Goal: Task Accomplishment & Management: Manage account settings

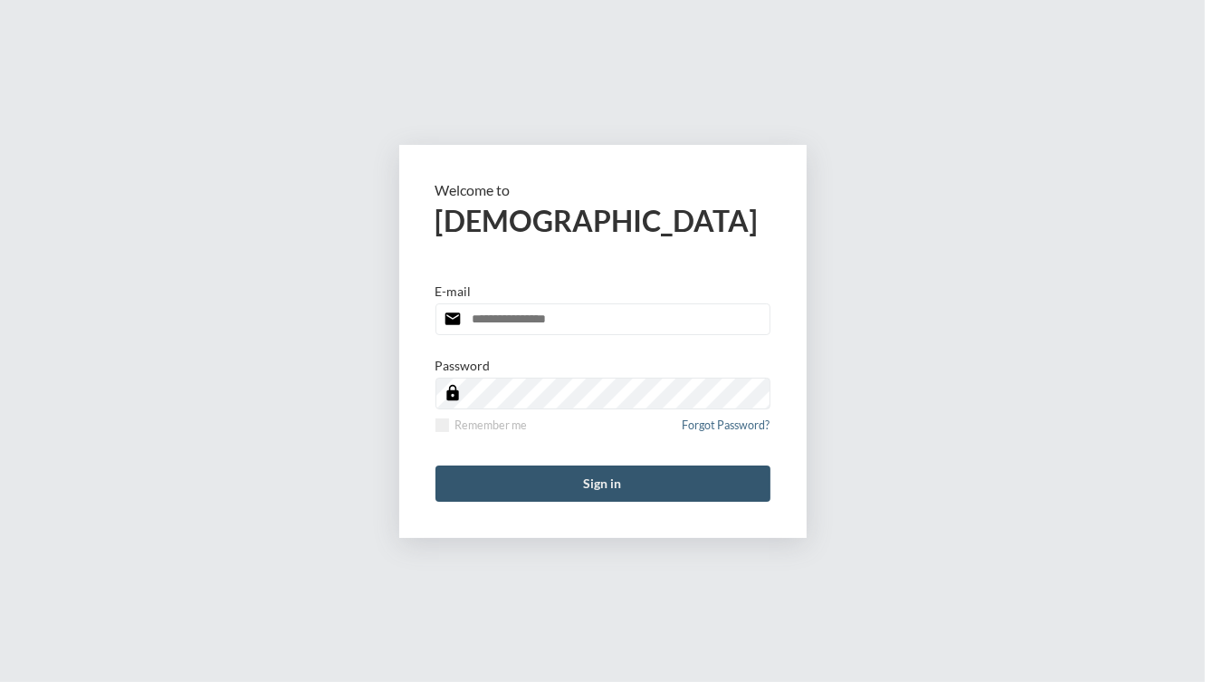
type input "**********"
click at [587, 486] on button "Sign in" at bounding box center [603, 483] width 335 height 36
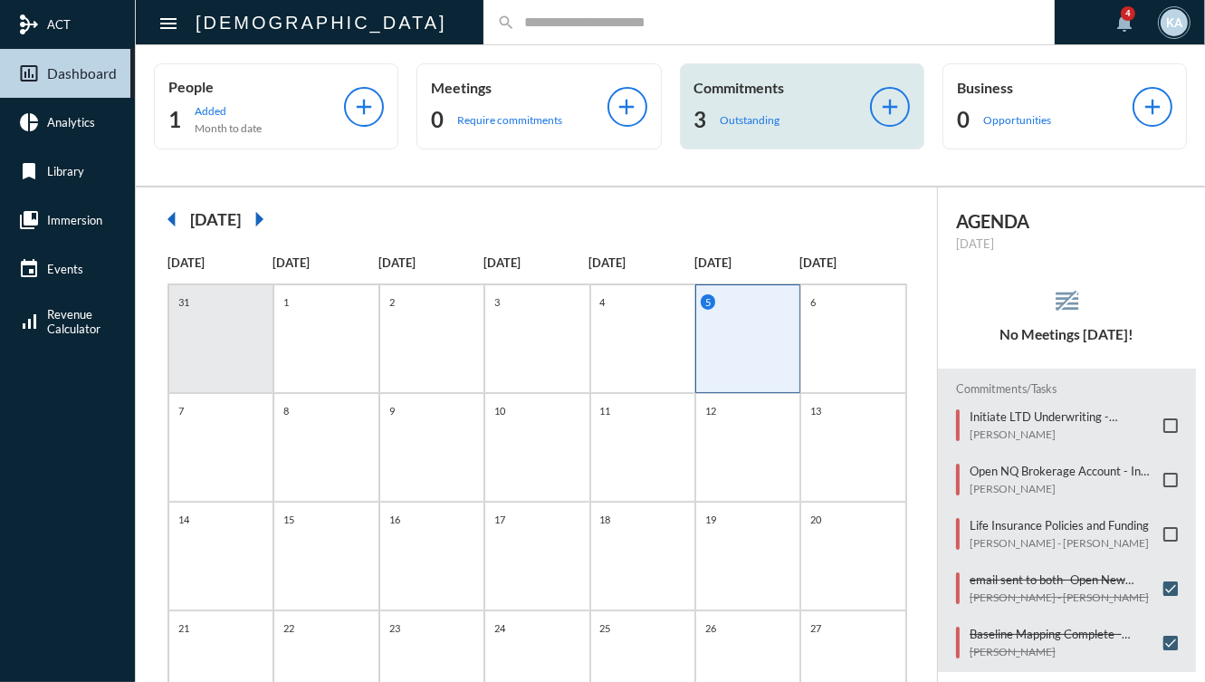
click at [766, 114] on p "Outstanding" at bounding box center [751, 120] width 60 height 14
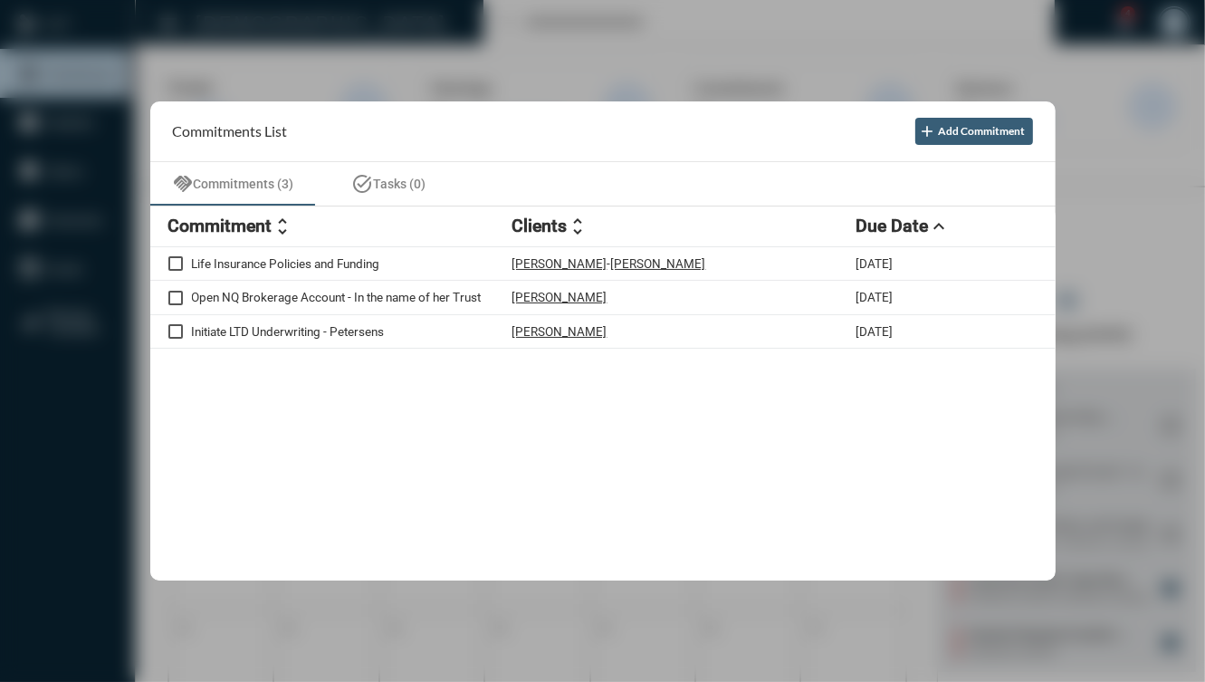
click at [686, 52] on div at bounding box center [602, 341] width 1205 height 682
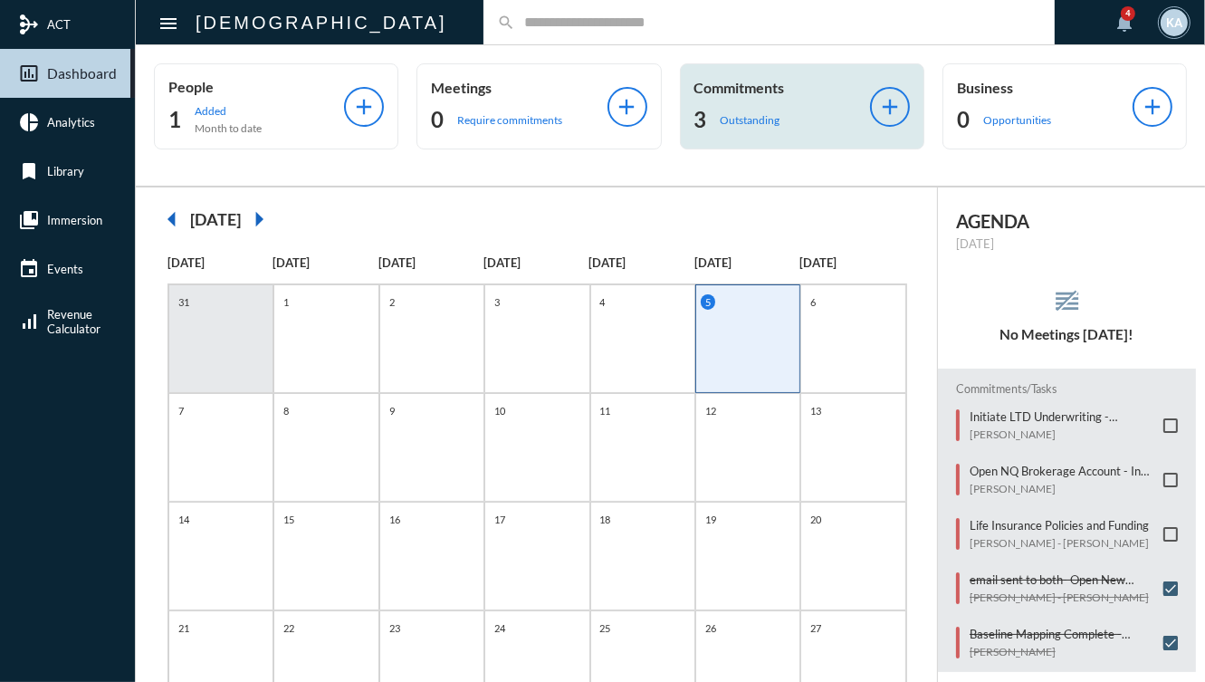
click at [778, 94] on p "Commitments" at bounding box center [783, 87] width 176 height 17
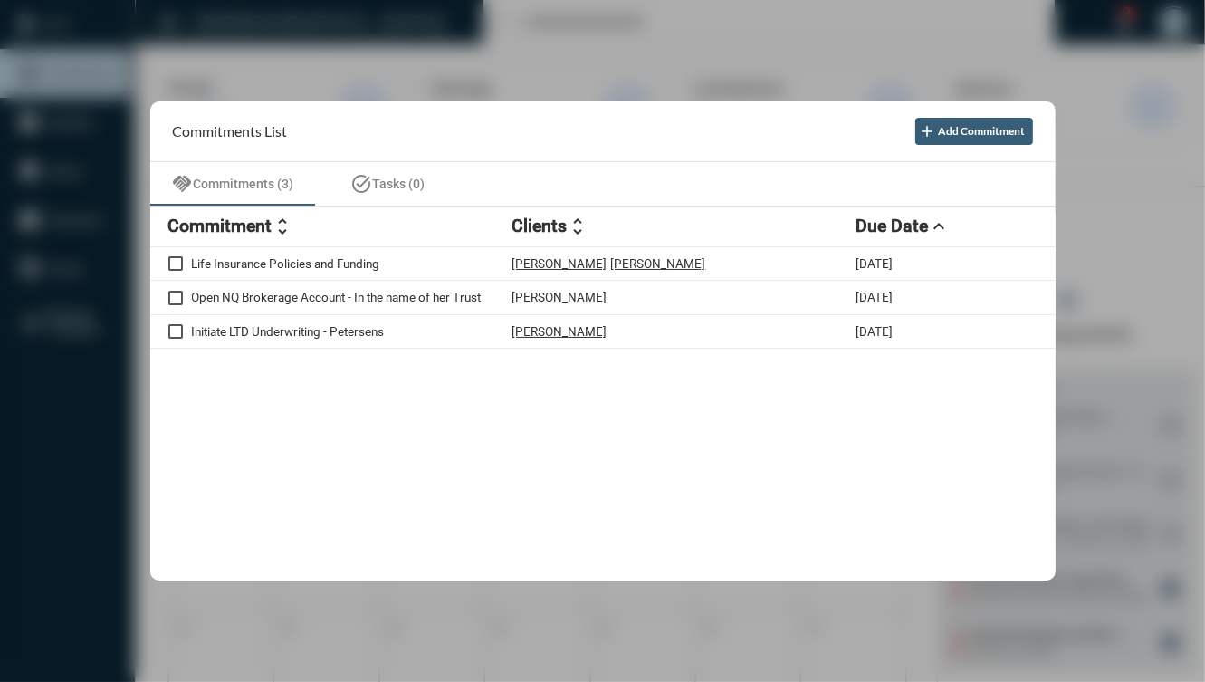
click at [527, 59] on div at bounding box center [602, 341] width 1205 height 682
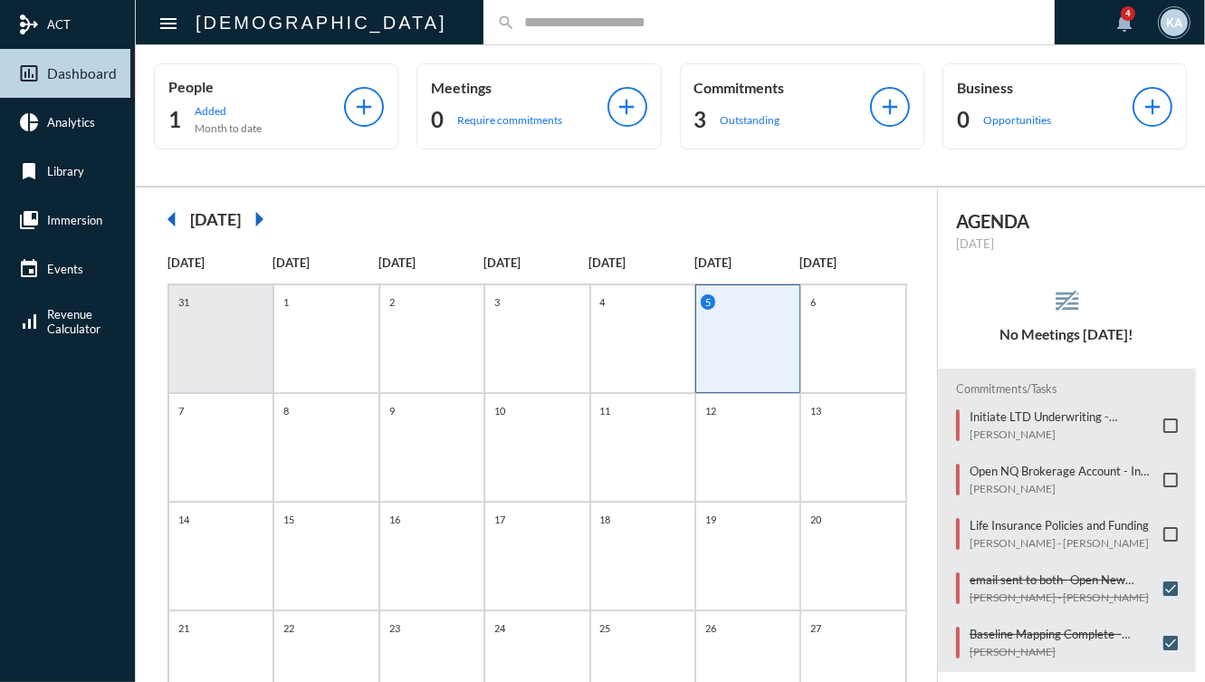
click at [484, 36] on div "search" at bounding box center [769, 22] width 571 height 44
click at [515, 28] on input "text" at bounding box center [778, 21] width 526 height 15
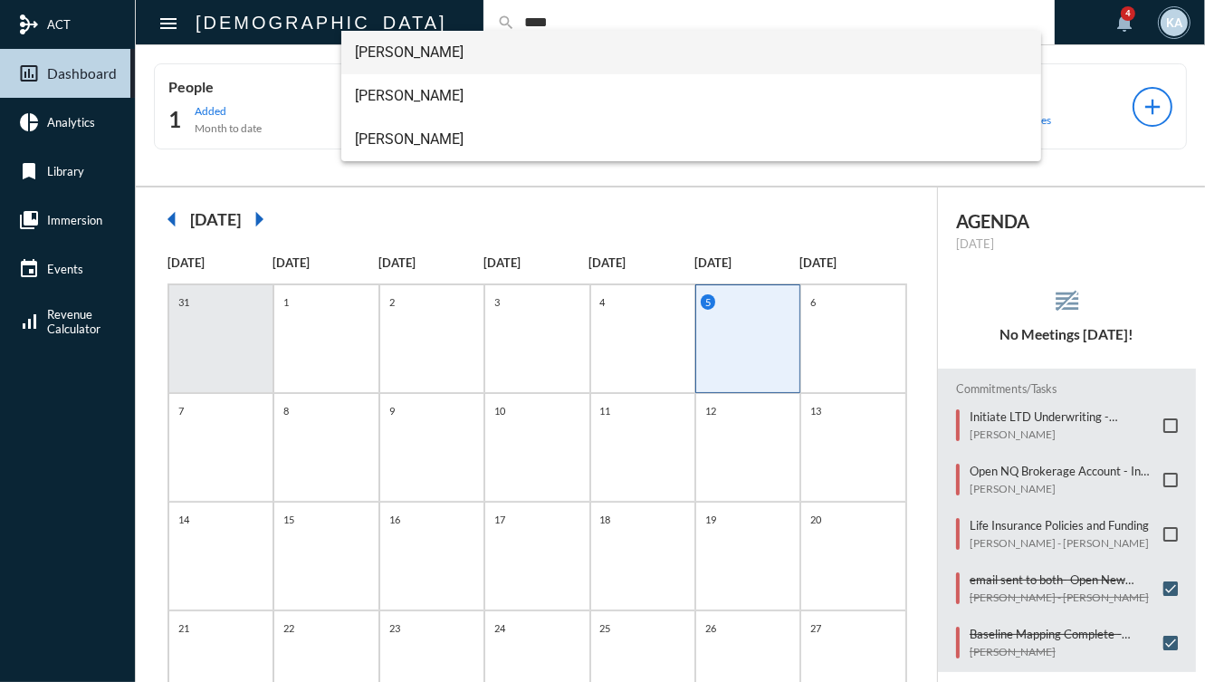
type input "****"
click at [426, 52] on span "[PERSON_NAME]" at bounding box center [692, 52] width 672 height 43
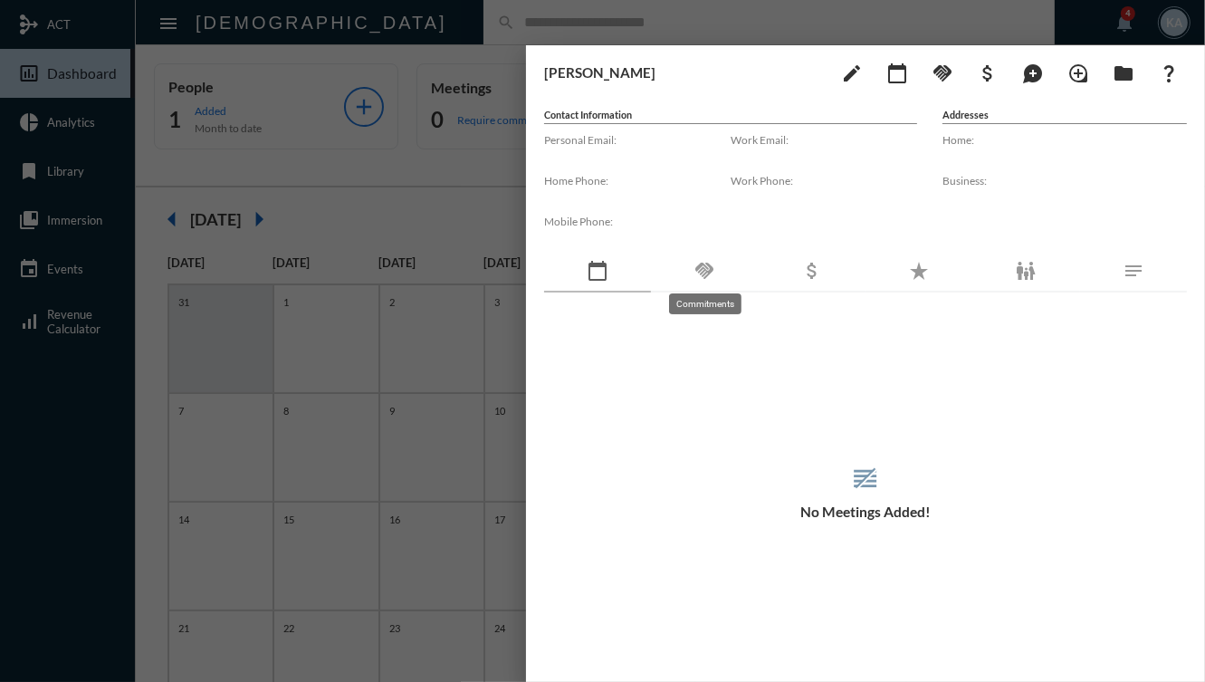
click at [708, 273] on mat-icon "handshake" at bounding box center [705, 271] width 22 height 22
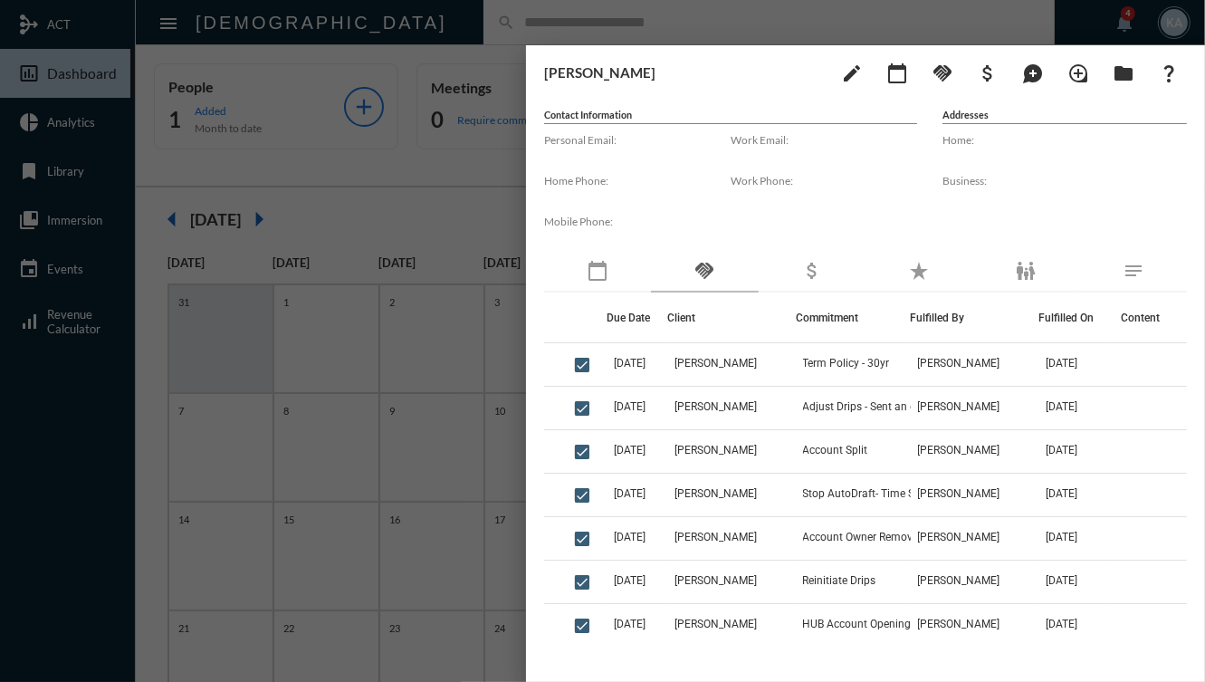
click at [440, 460] on div at bounding box center [602, 341] width 1205 height 682
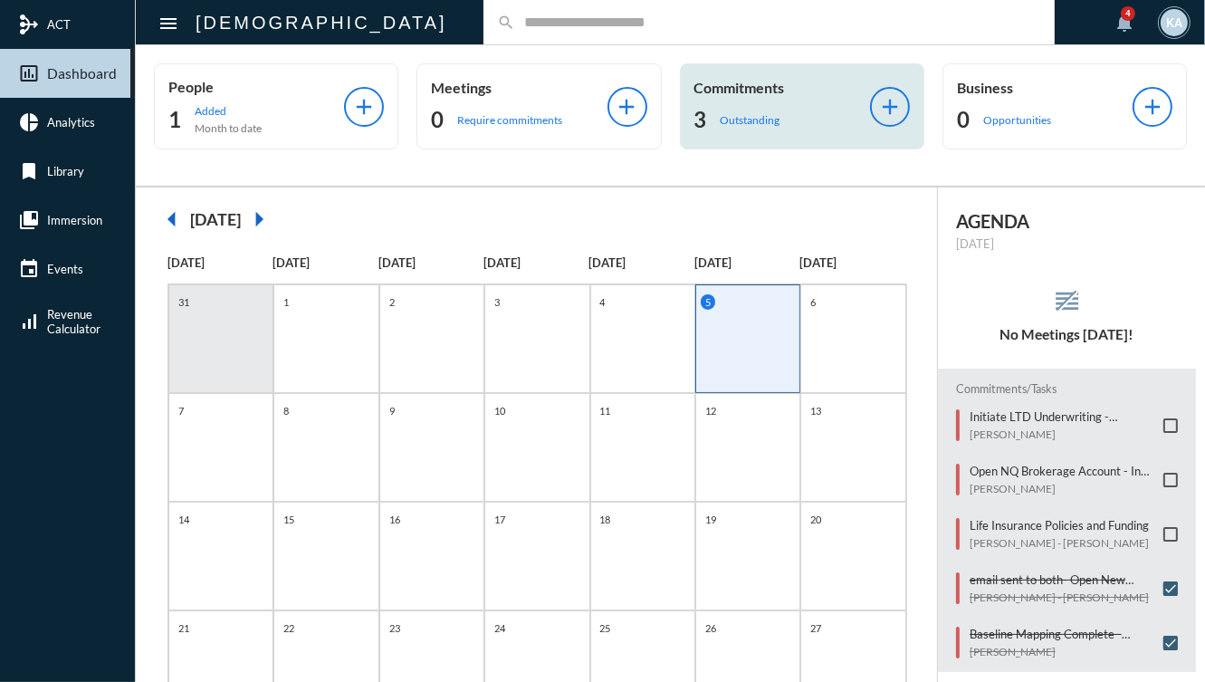
click at [771, 132] on div "3 Outstanding" at bounding box center [783, 119] width 176 height 29
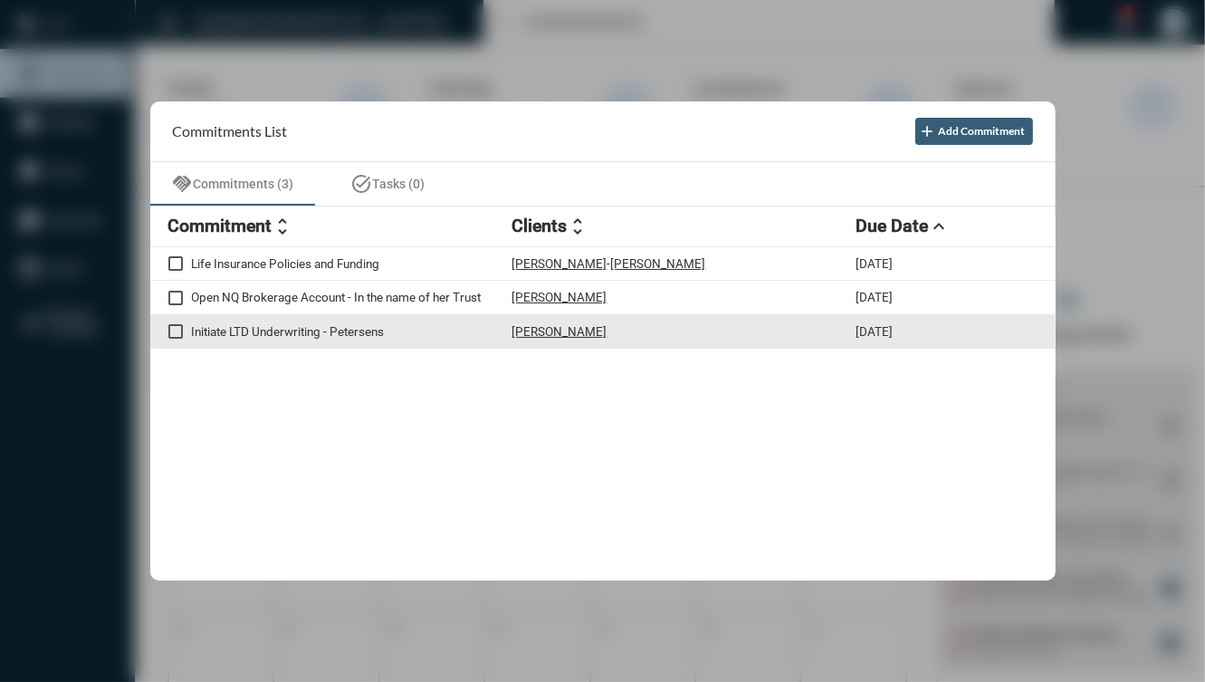
click at [430, 325] on p "Initiate LTD Underwriting - Petersens" at bounding box center [352, 331] width 321 height 14
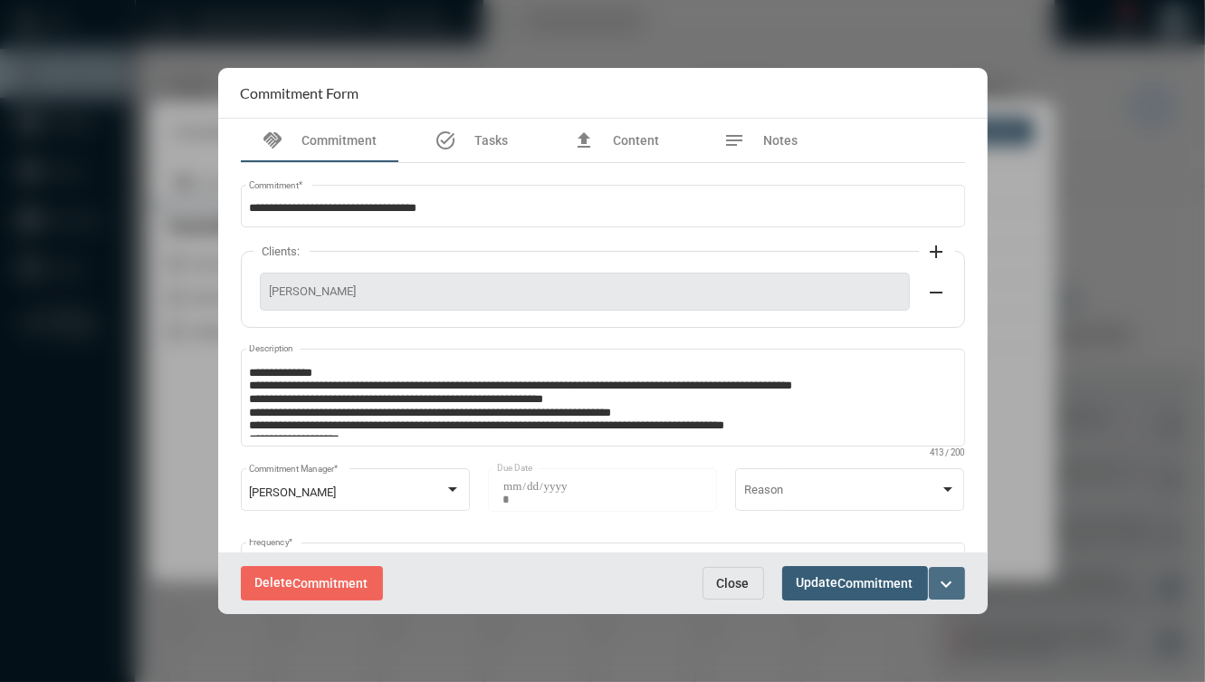
click at [942, 581] on mat-icon "expand_more" at bounding box center [947, 584] width 22 height 22
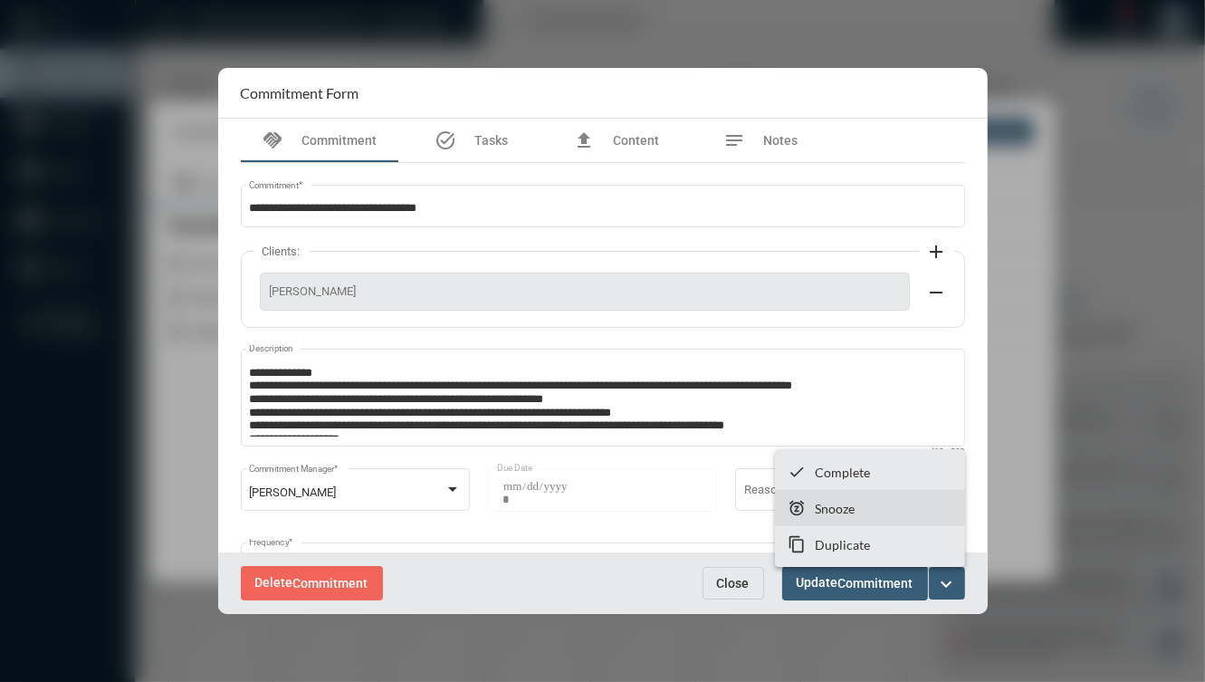
click at [831, 507] on p "Snooze" at bounding box center [835, 508] width 40 height 15
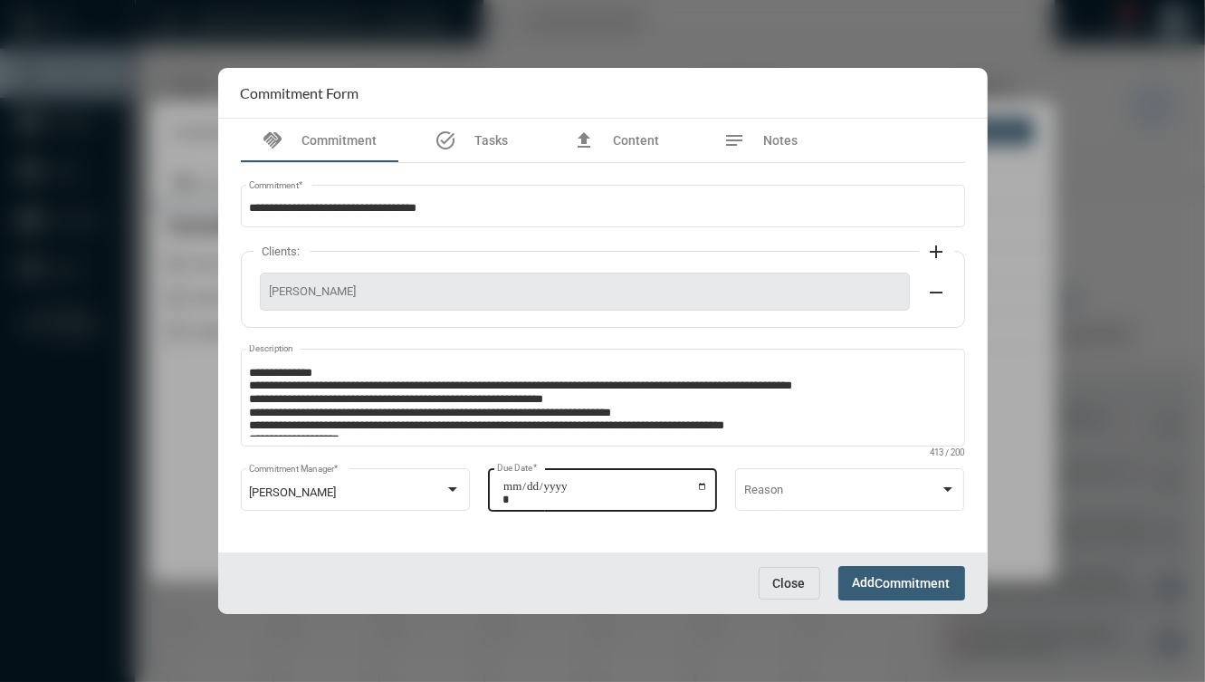
click at [698, 485] on input "**********" at bounding box center [606, 492] width 206 height 25
type input "**********"
click at [860, 578] on span "Add Commitment" at bounding box center [902, 582] width 98 height 14
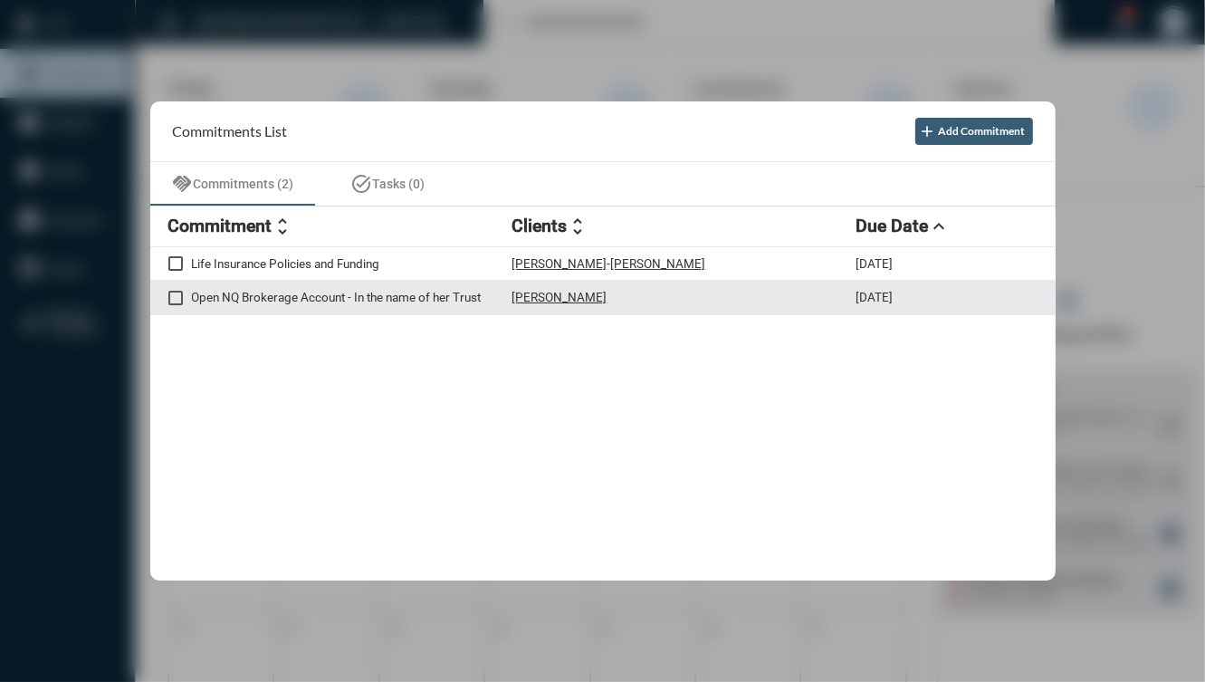
click at [419, 299] on p "Open NQ Brokerage Account - In the name of her Trust" at bounding box center [352, 297] width 321 height 14
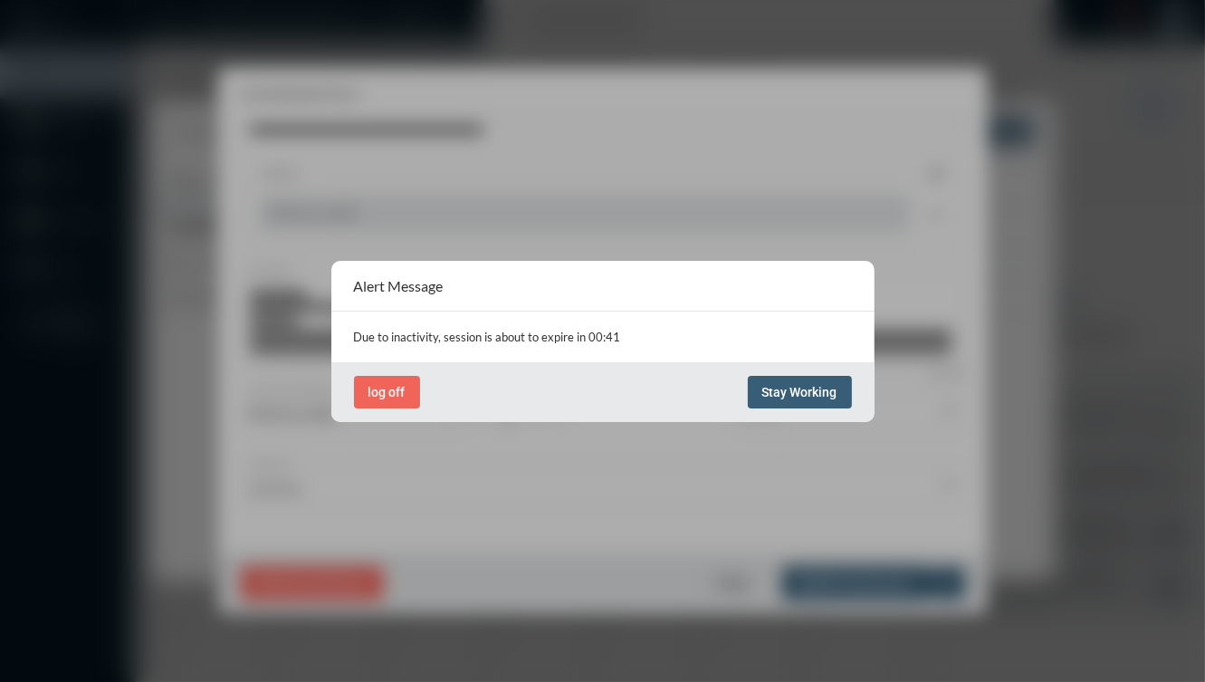
click at [825, 404] on button "Stay Working" at bounding box center [800, 392] width 104 height 33
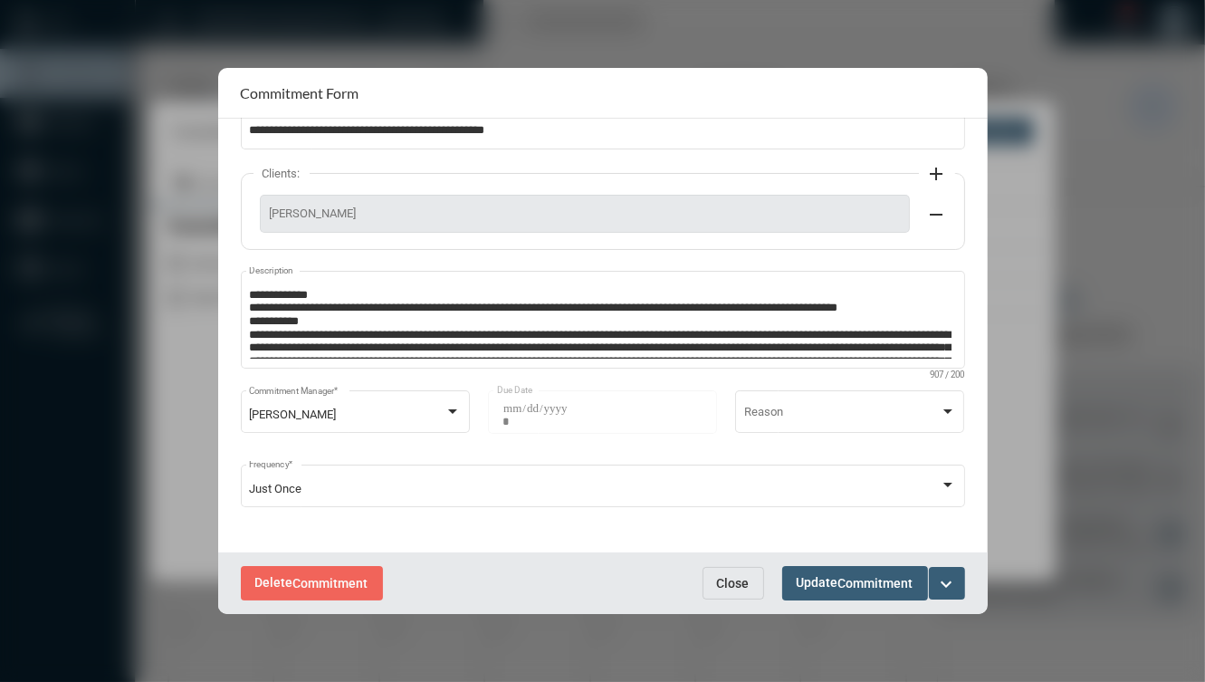
click at [742, 588] on span "Close" at bounding box center [733, 583] width 33 height 14
